Goal: Task Accomplishment & Management: Use online tool/utility

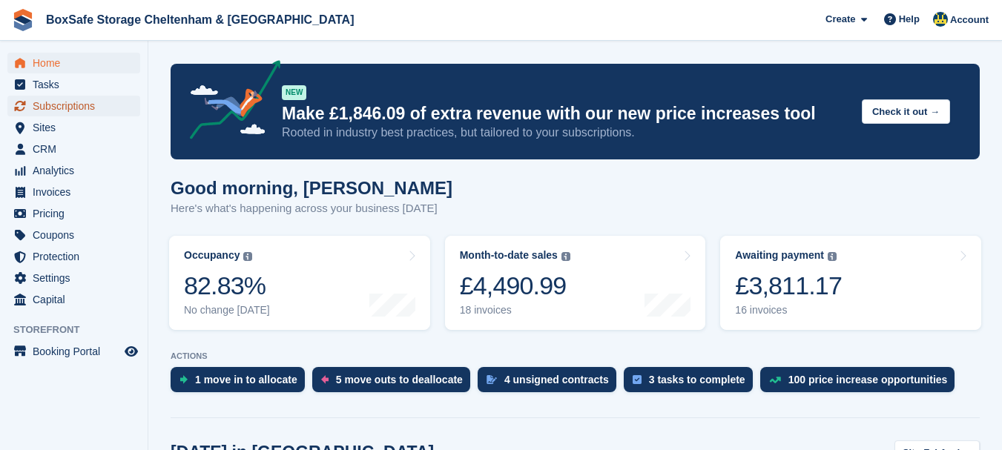
click at [80, 107] on span "Subscriptions" at bounding box center [77, 106] width 89 height 21
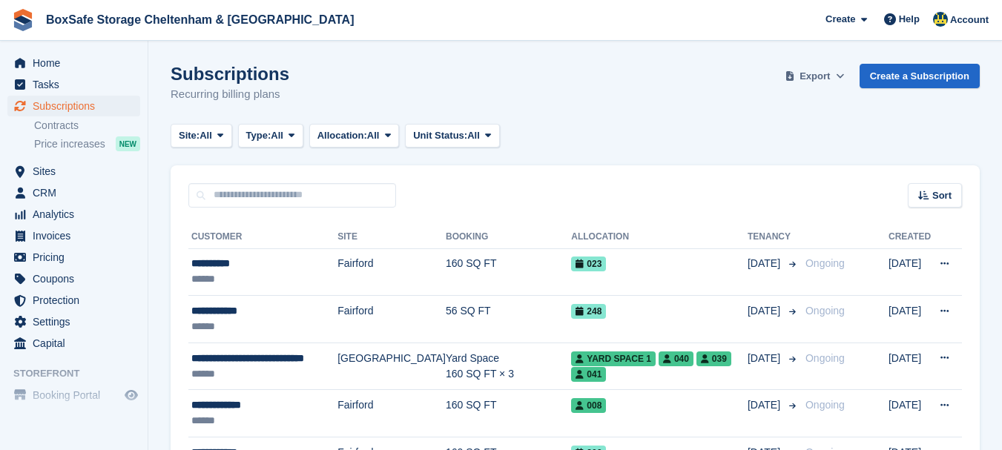
click at [822, 79] on span "Export" at bounding box center [814, 76] width 30 height 15
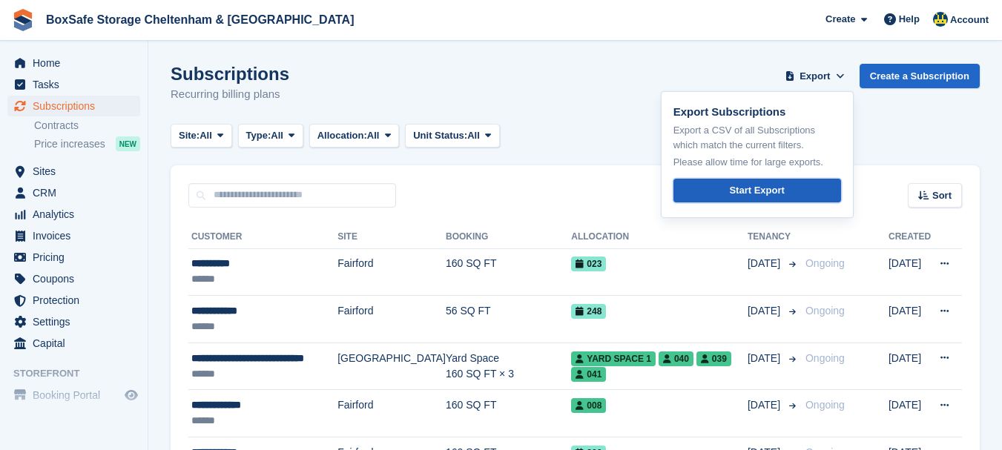
click at [761, 192] on div "Start Export" at bounding box center [756, 190] width 55 height 15
click at [47, 59] on span "Home" at bounding box center [77, 63] width 89 height 21
